Goal: Find specific page/section: Find specific page/section

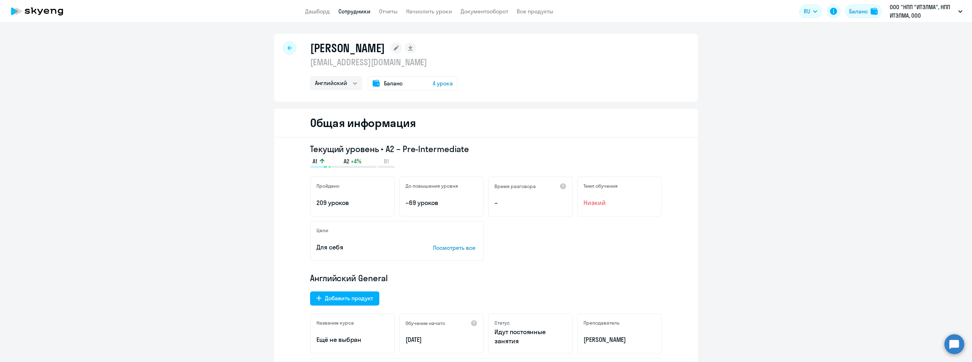
select select "english"
click at [322, 10] on link "Дашборд" at bounding box center [317, 11] width 25 height 7
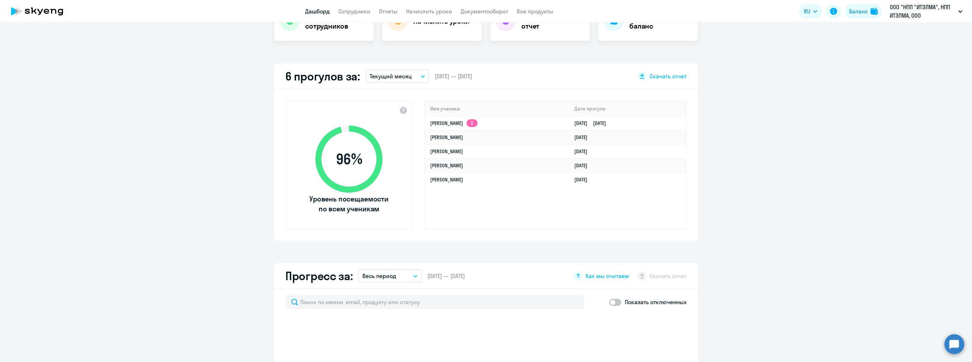
scroll to position [177, 0]
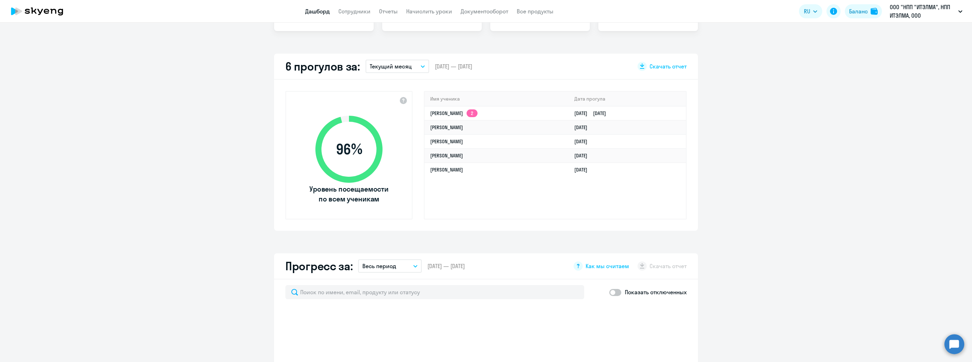
select select "30"
